Goal: Task Accomplishment & Management: Use online tool/utility

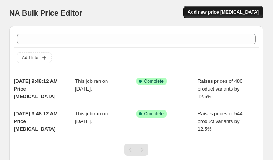
click at [217, 10] on span "Add new price [MEDICAL_DATA]" at bounding box center [223, 12] width 71 height 6
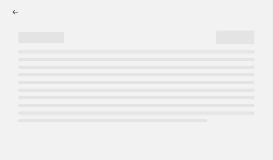
select select "percentage"
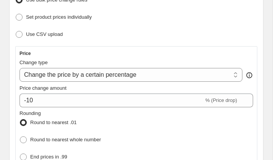
scroll to position [121, 0]
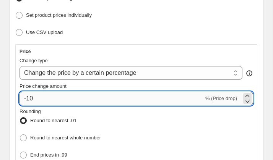
drag, startPoint x: 38, startPoint y: 98, endPoint x: 19, endPoint y: 98, distance: 18.8
click at [20, 98] on input "-10" at bounding box center [112, 99] width 185 height 14
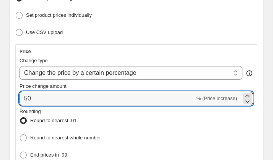
type input "50"
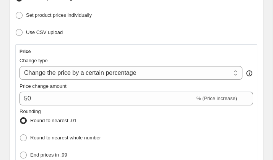
click at [136, 116] on div "Rounding Round to nearest .01 Round to nearest whole number End prices in .99 E…" at bounding box center [137, 143] width 234 height 70
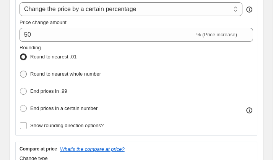
scroll to position [185, 0]
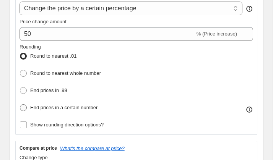
click at [24, 107] on span at bounding box center [23, 108] width 7 height 7
click at [20, 105] on input "End prices in a certain number" at bounding box center [20, 105] width 0 height 0
radio input "true"
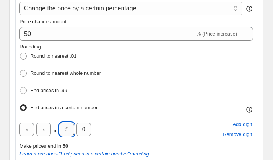
drag, startPoint x: 69, startPoint y: 128, endPoint x: 64, endPoint y: 127, distance: 5.4
click at [64, 127] on input "5" at bounding box center [67, 130] width 15 height 14
type input "9"
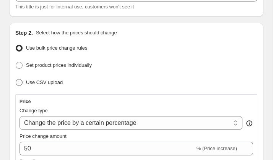
scroll to position [74, 0]
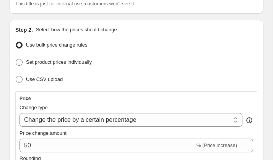
type input "5"
click at [20, 62] on span at bounding box center [19, 62] width 7 height 7
click at [16, 59] on input "Set product prices individually" at bounding box center [16, 59] width 0 height 0
radio input "true"
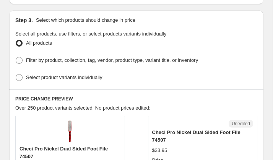
scroll to position [193, 0]
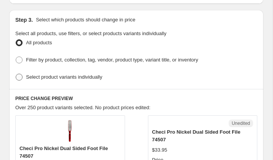
click at [19, 72] on label "Select product variants individually" at bounding box center [58, 77] width 87 height 11
click at [16, 74] on input "Select product variants individually" at bounding box center [16, 74] width 0 height 0
radio input "true"
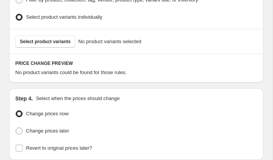
scroll to position [259, 0]
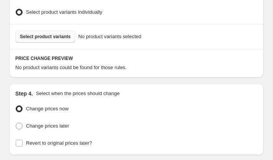
click at [54, 35] on span "Select product variants" at bounding box center [45, 37] width 51 height 6
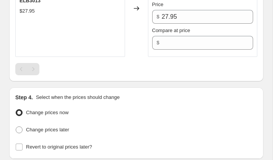
scroll to position [1947, 0]
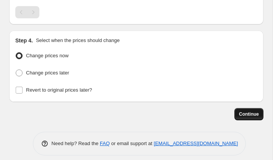
click at [247, 111] on span "Continue" at bounding box center [249, 114] width 20 height 6
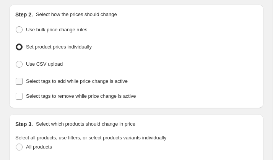
scroll to position [133, 0]
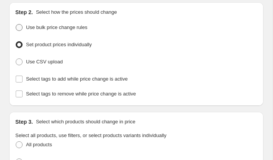
click at [20, 27] on span at bounding box center [19, 27] width 7 height 7
click at [16, 25] on input "Use bulk price change rules" at bounding box center [16, 24] width 0 height 0
radio input "true"
select select "percentage"
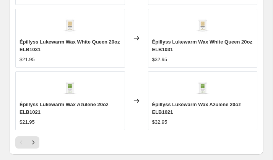
scroll to position [992, 0]
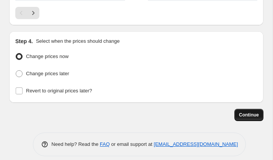
click at [257, 112] on span "Continue" at bounding box center [249, 115] width 20 height 6
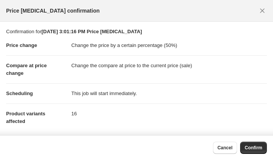
click at [256, 147] on span "Confirm" at bounding box center [254, 148] width 18 height 6
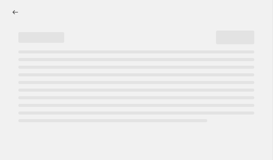
select select "percentage"
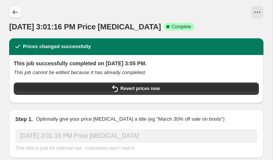
click at [19, 12] on button "Price change jobs" at bounding box center [15, 12] width 12 height 12
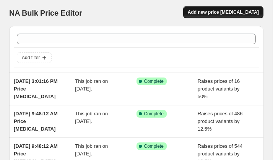
click at [245, 11] on span "Add new price [MEDICAL_DATA]" at bounding box center [223, 12] width 71 height 6
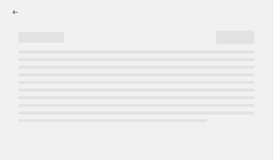
select select "percentage"
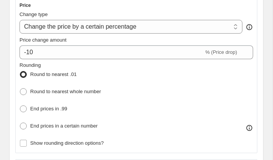
scroll to position [169, 0]
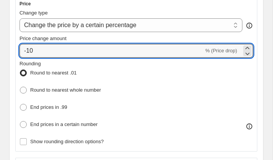
drag, startPoint x: 44, startPoint y: 52, endPoint x: -5, endPoint y: 45, distance: 49.5
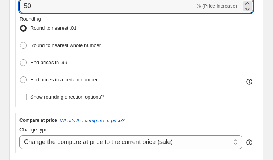
scroll to position [215, 0]
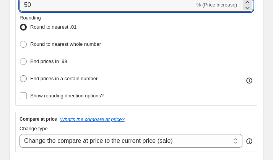
type input "50"
click at [24, 75] on span at bounding box center [23, 78] width 7 height 7
click at [20, 75] on input "End prices in a certain number" at bounding box center [20, 75] width 0 height 0
radio input "true"
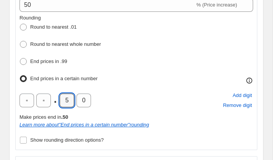
drag, startPoint x: 70, startPoint y: 98, endPoint x: 56, endPoint y: 96, distance: 13.9
click at [56, 96] on div ". 5 0" at bounding box center [56, 101] width 72 height 14
type input "9"
drag, startPoint x: 87, startPoint y: 98, endPoint x: 62, endPoint y: 94, distance: 25.2
click at [62, 94] on div ". 9 0" at bounding box center [56, 101] width 72 height 14
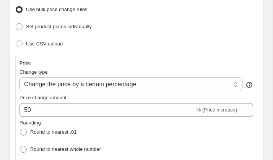
scroll to position [103, 0]
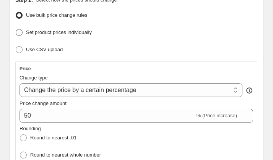
type input "5"
click at [23, 31] on span at bounding box center [19, 33] width 8 height 8
click at [16, 29] on input "Set product prices individually" at bounding box center [16, 29] width 0 height 0
radio input "true"
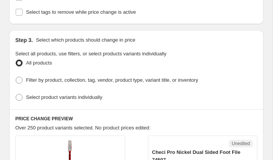
scroll to position [175, 0]
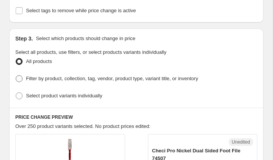
click at [20, 77] on span at bounding box center [19, 78] width 7 height 7
click at [16, 76] on input "Filter by product, collection, tag, vendor, product type, variant title, or inv…" at bounding box center [16, 75] width 0 height 0
radio input "true"
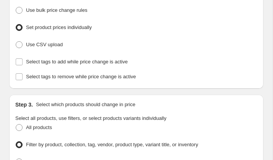
scroll to position [88, 0]
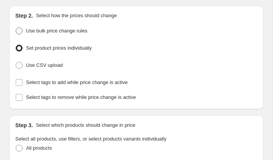
click at [21, 31] on span at bounding box center [19, 31] width 7 height 7
click at [16, 28] on input "Use bulk price change rules" at bounding box center [16, 28] width 0 height 0
radio input "true"
select select "percentage"
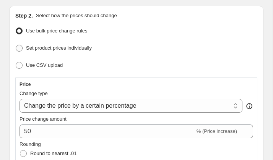
click at [20, 46] on span at bounding box center [19, 48] width 7 height 7
click at [16, 45] on input "Set product prices individually" at bounding box center [16, 45] width 0 height 0
radio input "true"
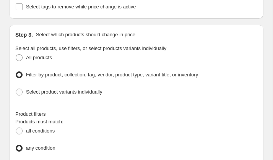
scroll to position [179, 0]
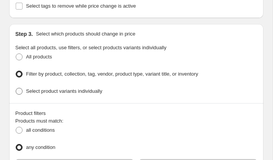
click at [18, 88] on span at bounding box center [19, 91] width 7 height 7
click at [16, 88] on input "Select product variants individually" at bounding box center [16, 88] width 0 height 0
radio input "true"
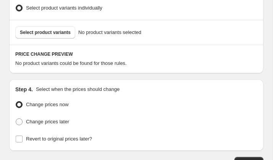
scroll to position [264, 0]
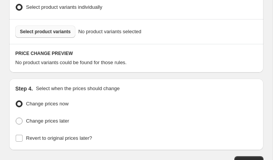
click at [53, 29] on span "Select product variants" at bounding box center [45, 32] width 51 height 6
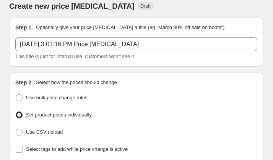
scroll to position [14, 0]
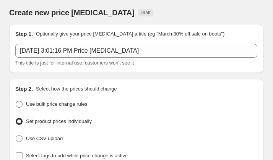
click at [24, 102] on label "Use bulk price change rules" at bounding box center [51, 104] width 72 height 11
click at [16, 102] on input "Use bulk price change rules" at bounding box center [16, 101] width 0 height 0
radio input "true"
select select "percentage"
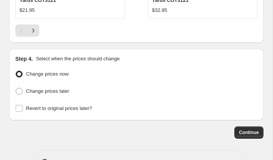
scroll to position [992, 0]
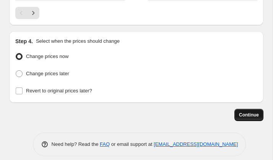
click at [251, 112] on span "Continue" at bounding box center [249, 115] width 20 height 6
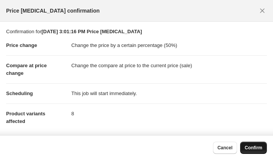
click at [252, 149] on span "Confirm" at bounding box center [254, 148] width 18 height 6
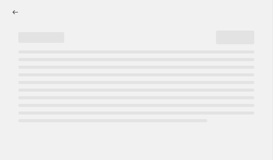
select select "percentage"
